Goal: Task Accomplishment & Management: Complete application form

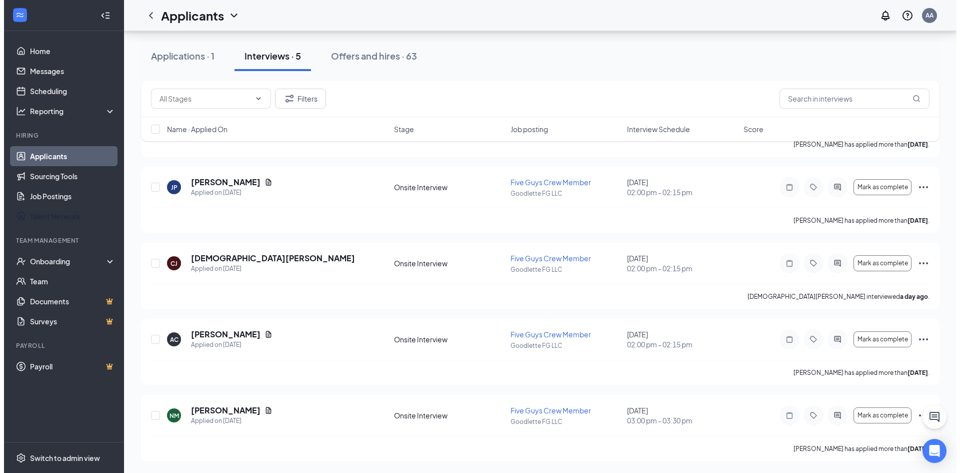
scroll to position [103, 0]
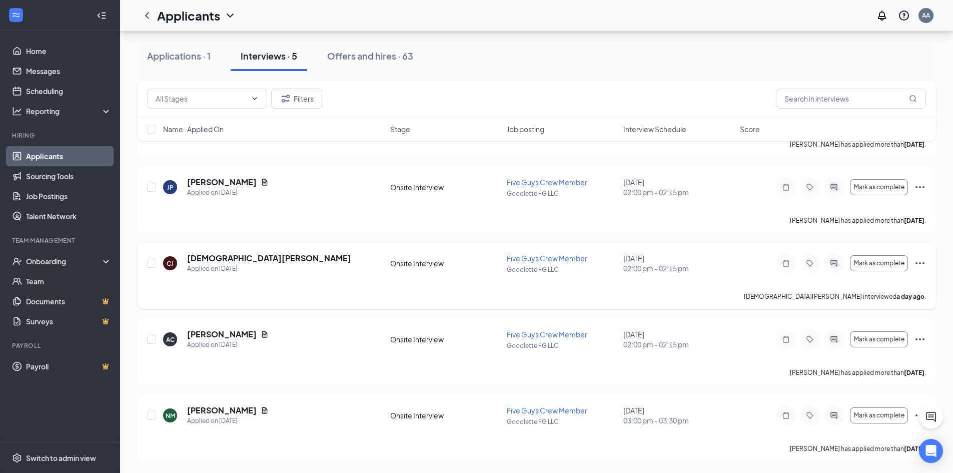
click at [917, 261] on icon "Ellipses" at bounding box center [920, 263] width 12 height 12
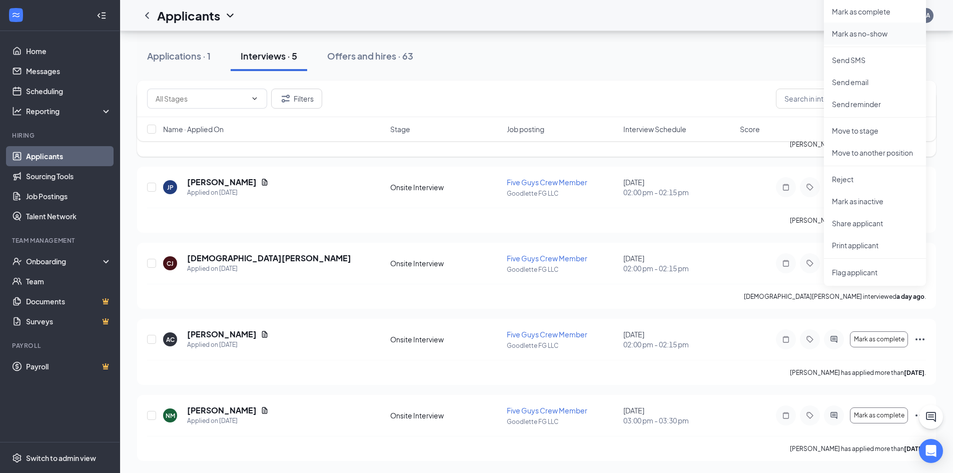
click at [846, 39] on li "Mark as no-show" at bounding box center [875, 34] width 102 height 22
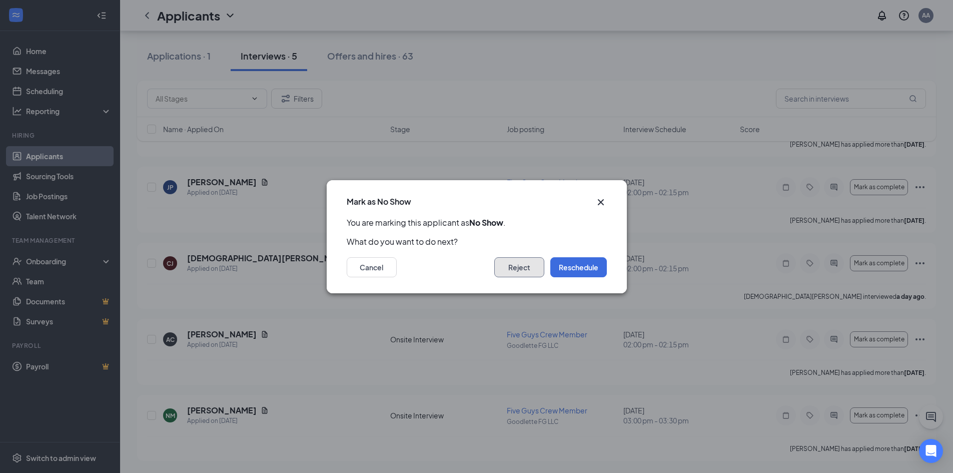
click at [522, 272] on button "Reject" at bounding box center [519, 267] width 50 height 20
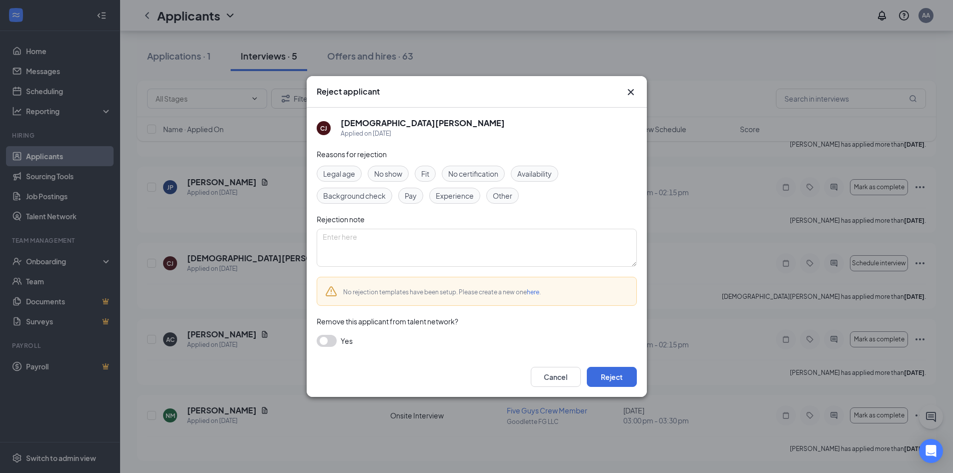
click at [383, 175] on span "No show" at bounding box center [388, 173] width 28 height 11
click at [617, 378] on button "Reject" at bounding box center [612, 377] width 50 height 20
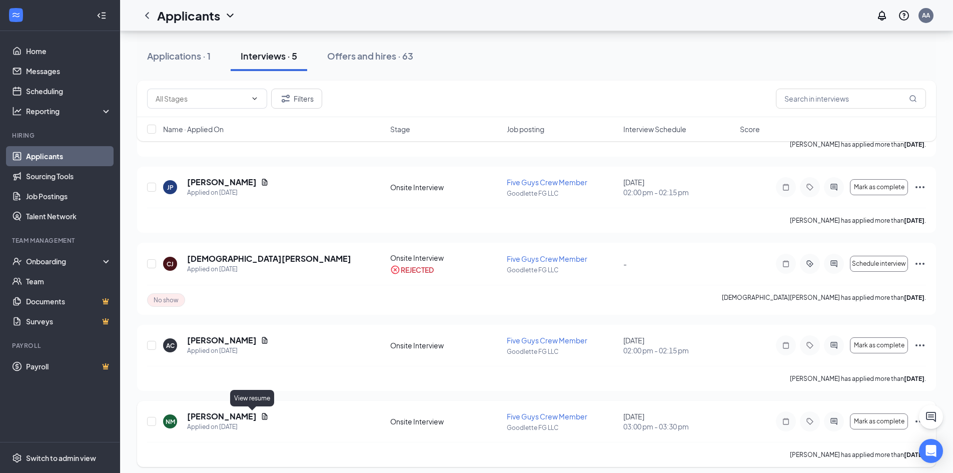
click at [261, 419] on icon "Document" at bounding box center [265, 416] width 8 height 8
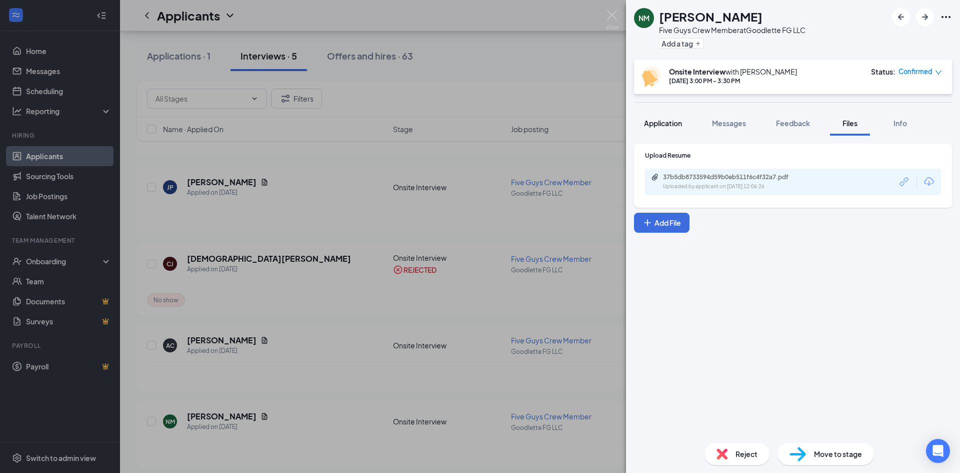
click at [665, 122] on span "Application" at bounding box center [663, 123] width 38 height 9
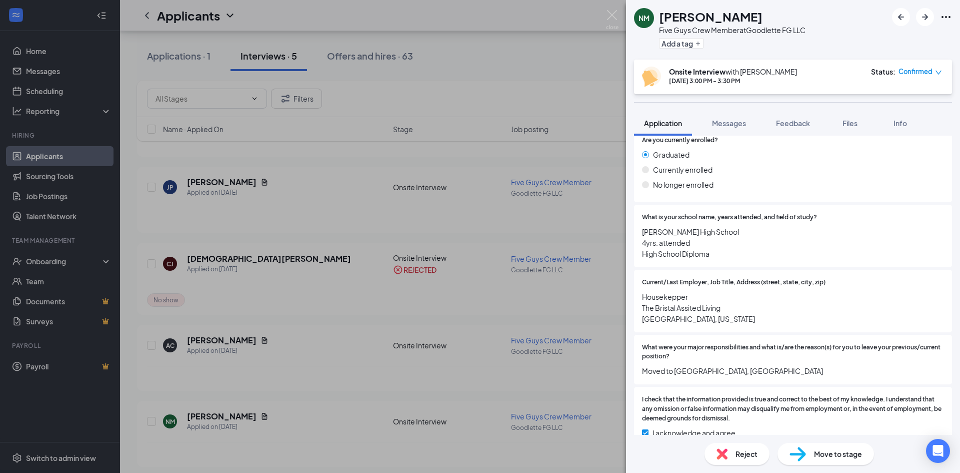
scroll to position [959, 0]
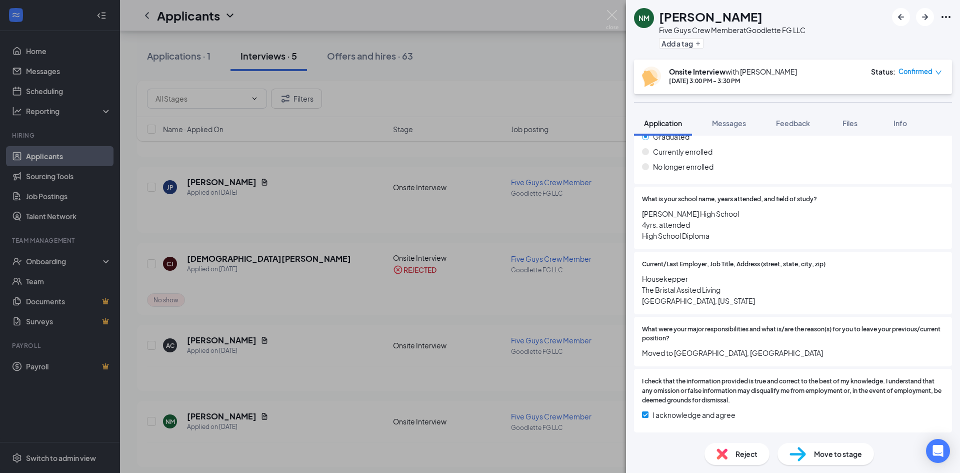
click at [818, 455] on span "Move to stage" at bounding box center [838, 453] width 48 height 11
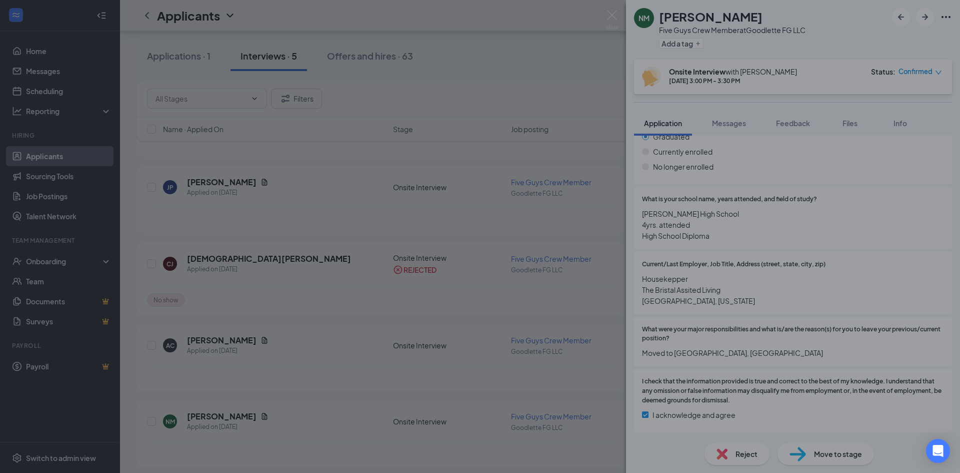
scroll to position [955, 0]
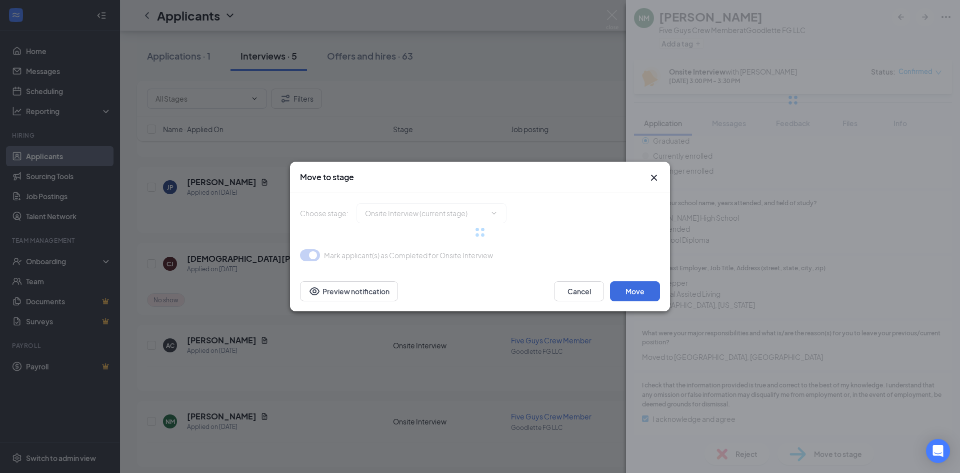
type input "Hiring Complete (final stage)"
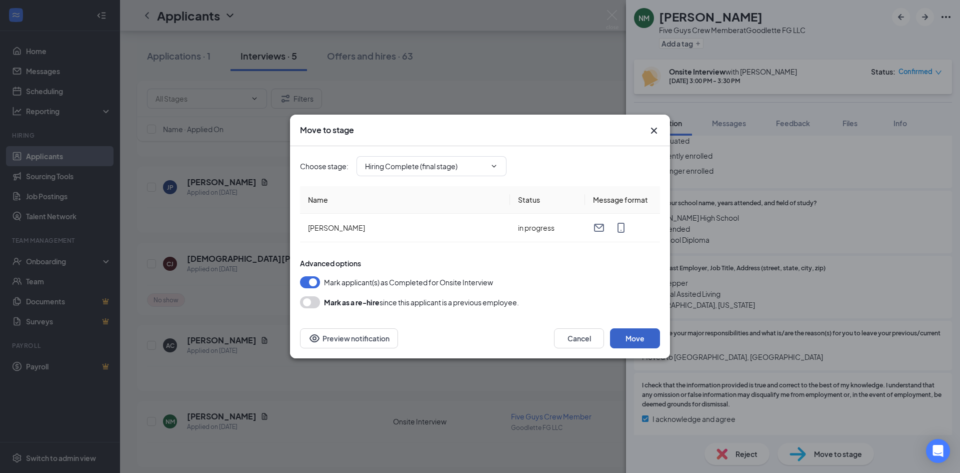
click at [624, 330] on button "Move" at bounding box center [635, 338] width 50 height 20
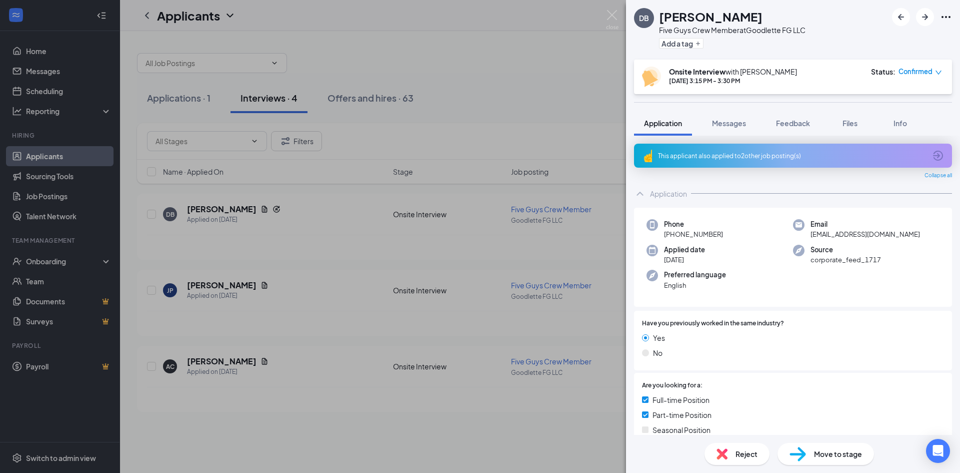
click at [500, 64] on div "DB [PERSON_NAME] Five Guys Crew Member at Goodlette FG LLC Add a tag Onsite Int…" at bounding box center [480, 236] width 960 height 473
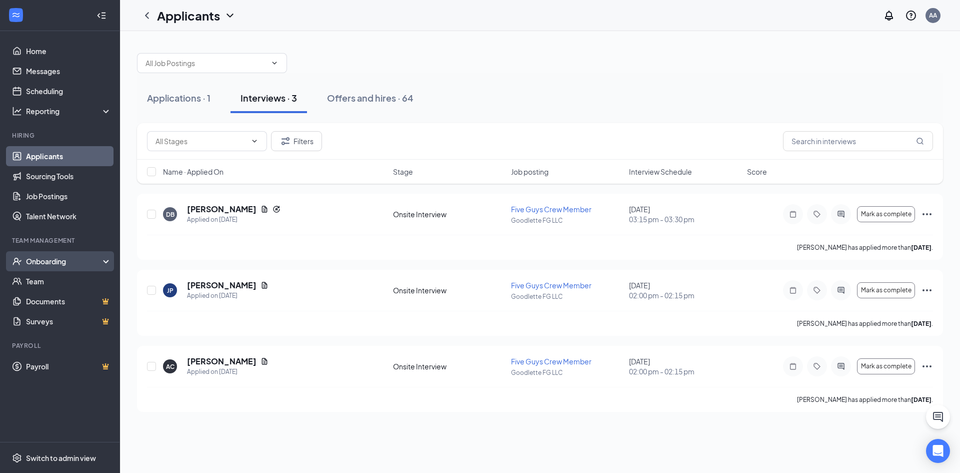
click at [85, 268] on div "Onboarding" at bounding box center [60, 261] width 120 height 20
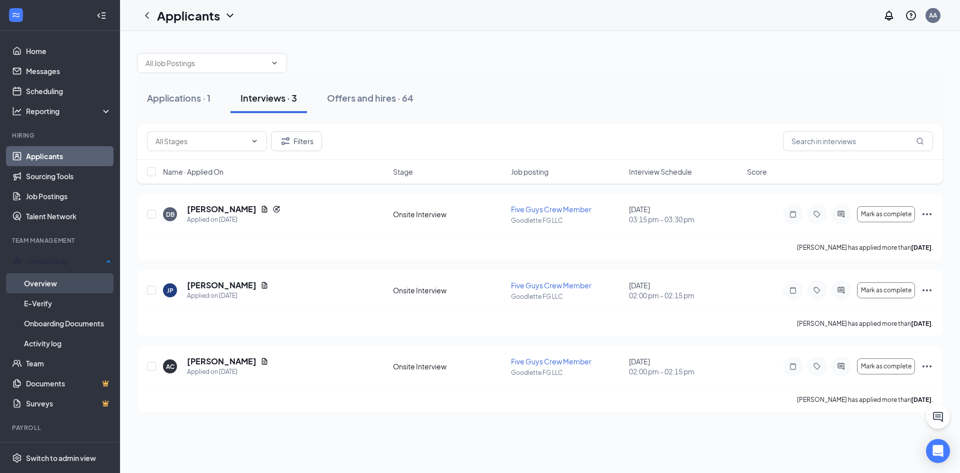
click at [90, 289] on link "Overview" at bounding box center [68, 283] width 88 height 20
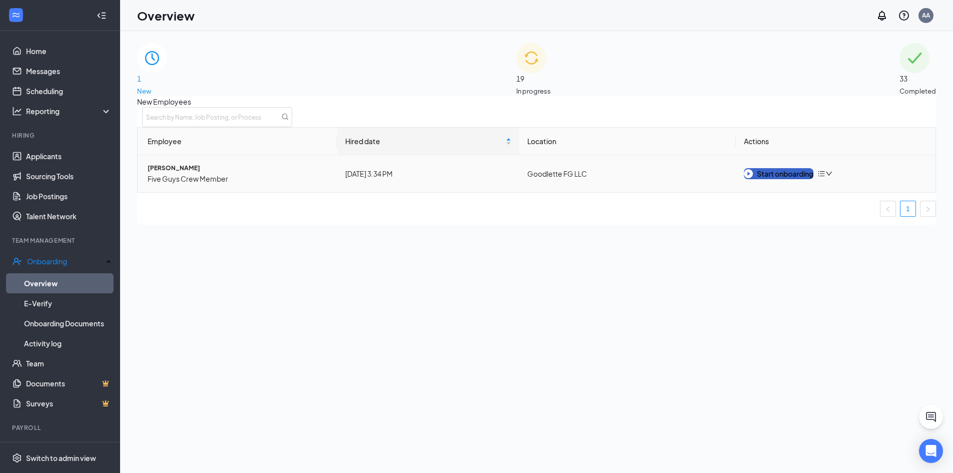
click at [801, 179] on div "Start onboarding" at bounding box center [779, 173] width 70 height 11
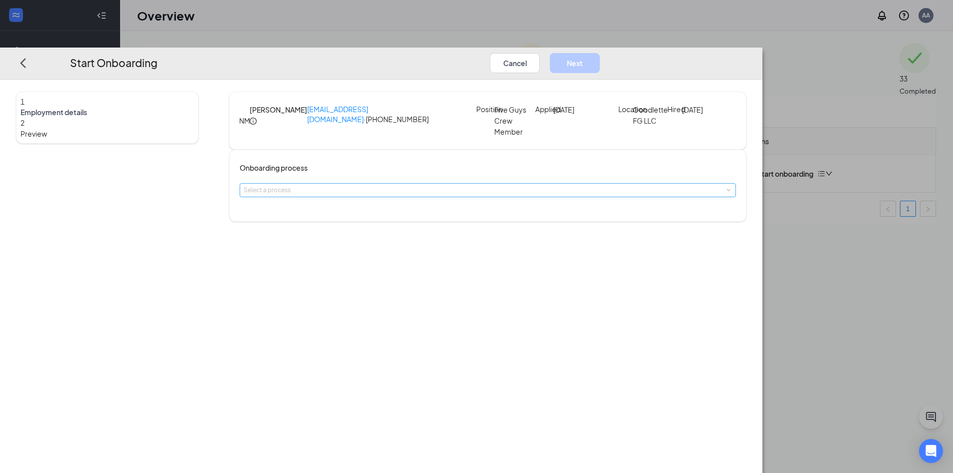
click at [473, 195] on div "Select a process" at bounding box center [486, 190] width 484 height 10
click at [403, 248] on li "New Process" at bounding box center [417, 242] width 164 height 18
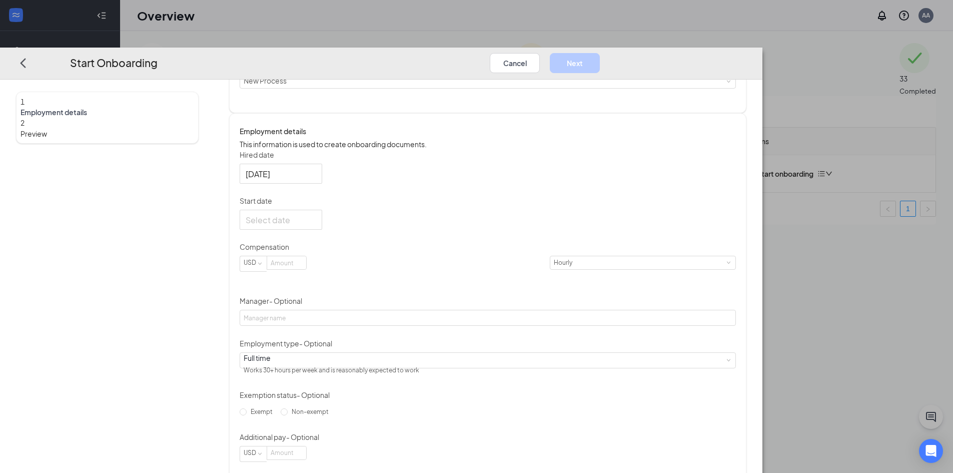
scroll to position [129, 0]
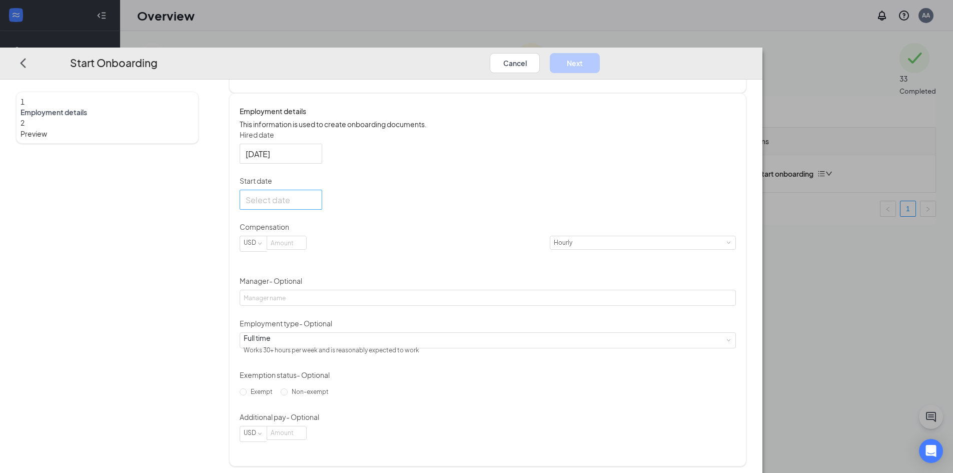
click at [314, 206] on input "Start date" at bounding box center [280, 199] width 69 height 13
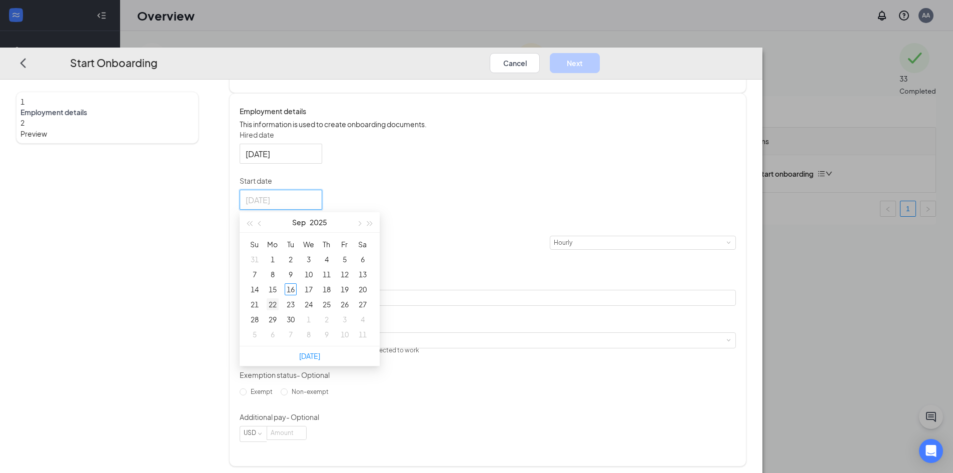
type input "[DATE]"
click at [279, 310] on div "22" at bounding box center [273, 304] width 12 height 12
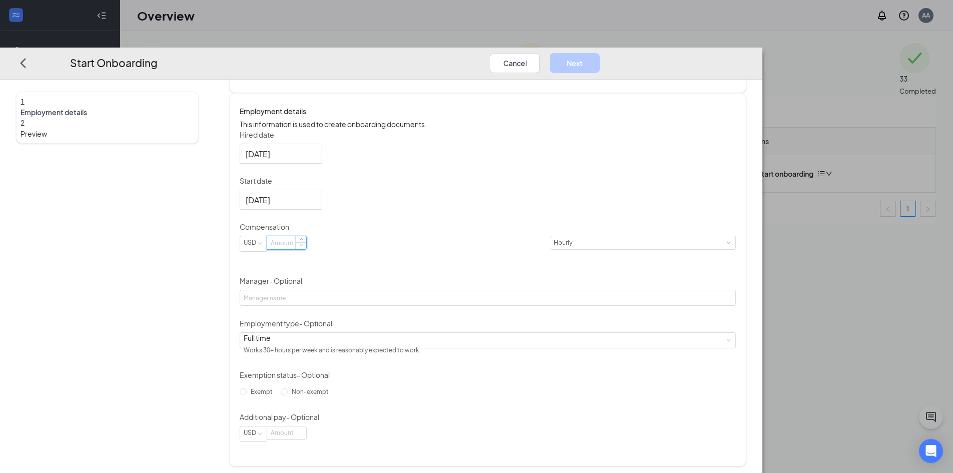
click at [306, 249] on input at bounding box center [286, 242] width 39 height 13
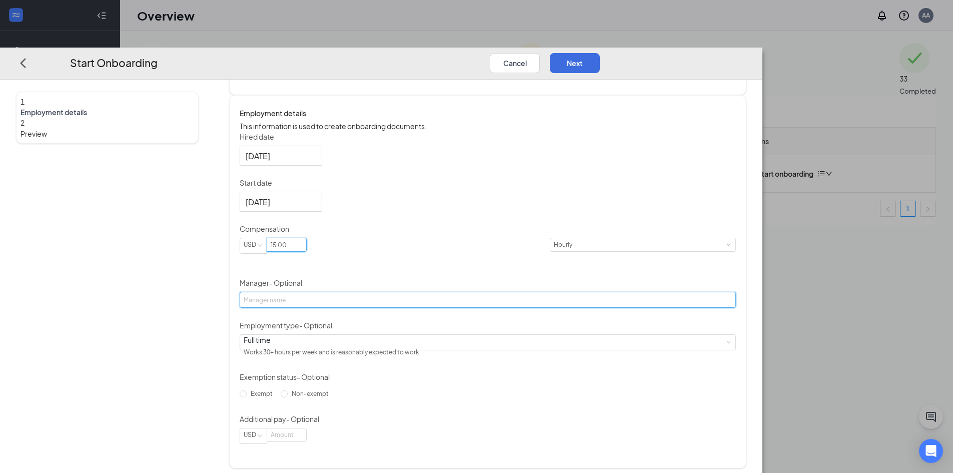
type input "15"
click at [413, 307] on input "Manager - Optional" at bounding box center [488, 299] width 496 height 16
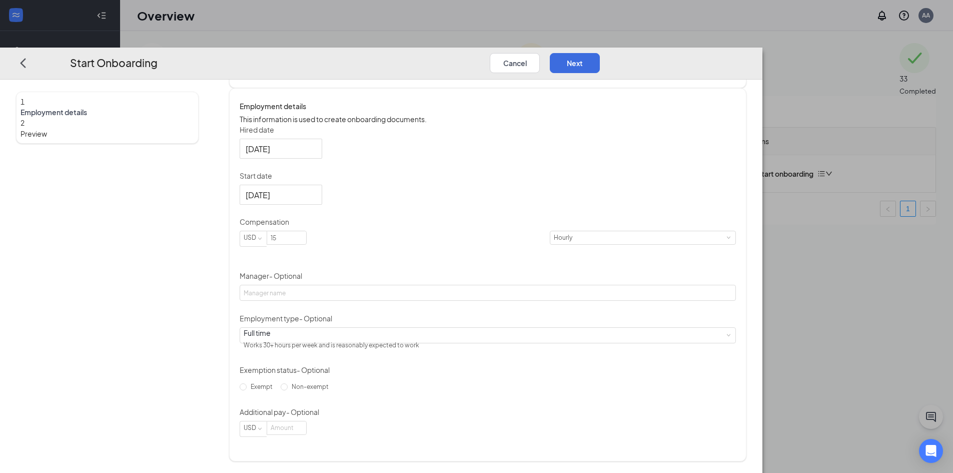
scroll to position [161, 0]
click at [405, 293] on input "Manager - Optional" at bounding box center [488, 293] width 496 height 16
type input "Ale"
click at [362, 342] on div "Full time Works 30+ hours per week and is reasonably expected to work" at bounding box center [488, 334] width 488 height 15
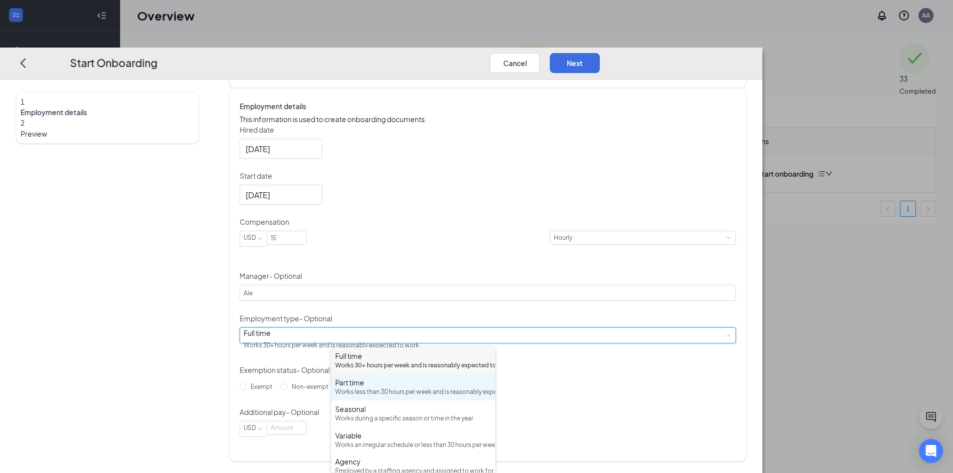
click at [376, 397] on div "Works less than 30 hours per week and is reasonably expected to work" at bounding box center [413, 392] width 156 height 10
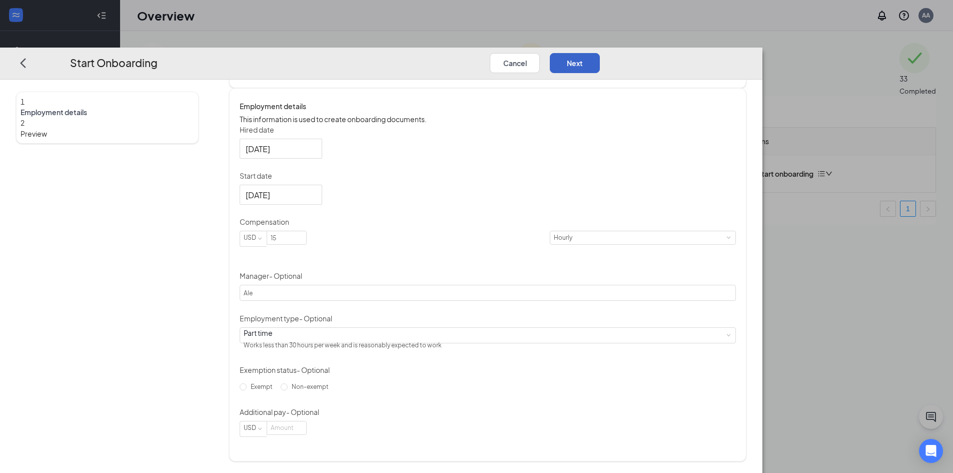
click at [600, 53] on button "Next" at bounding box center [575, 63] width 50 height 20
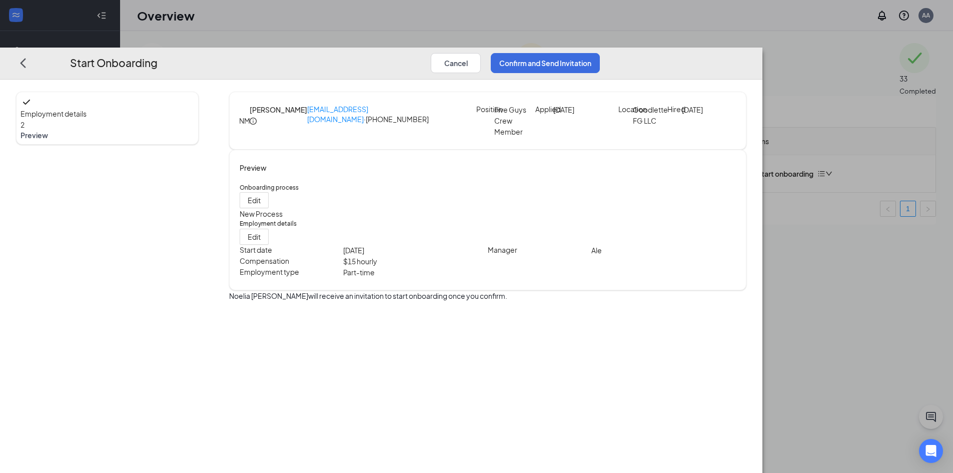
scroll to position [0, 0]
click at [600, 53] on button "Confirm and Send Invitation" at bounding box center [545, 63] width 109 height 20
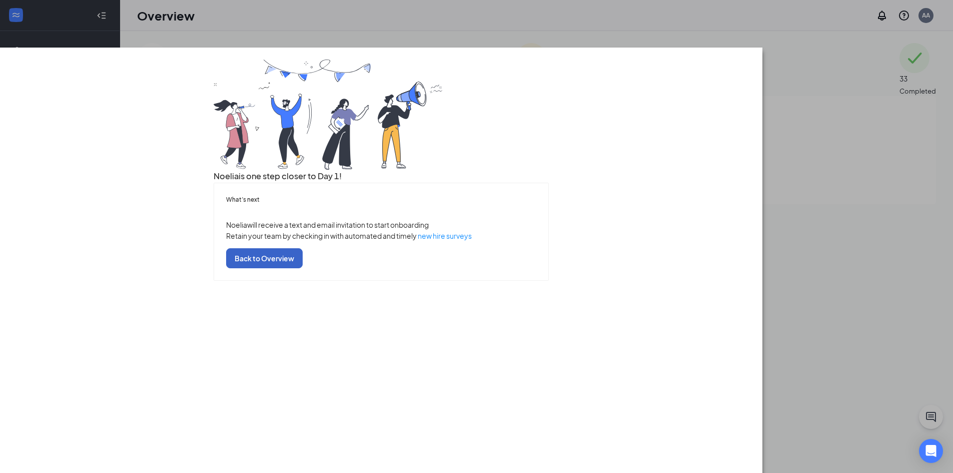
click at [303, 268] on button "Back to Overview" at bounding box center [264, 258] width 77 height 20
